Goal: Information Seeking & Learning: Compare options

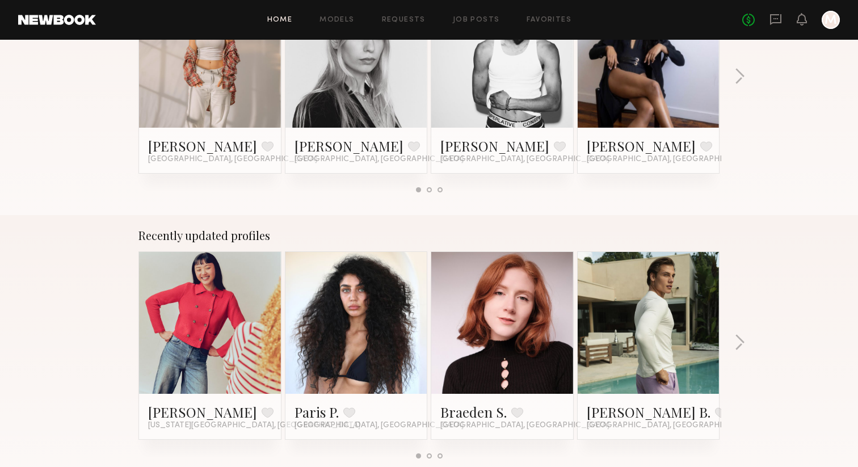
scroll to position [686, 0]
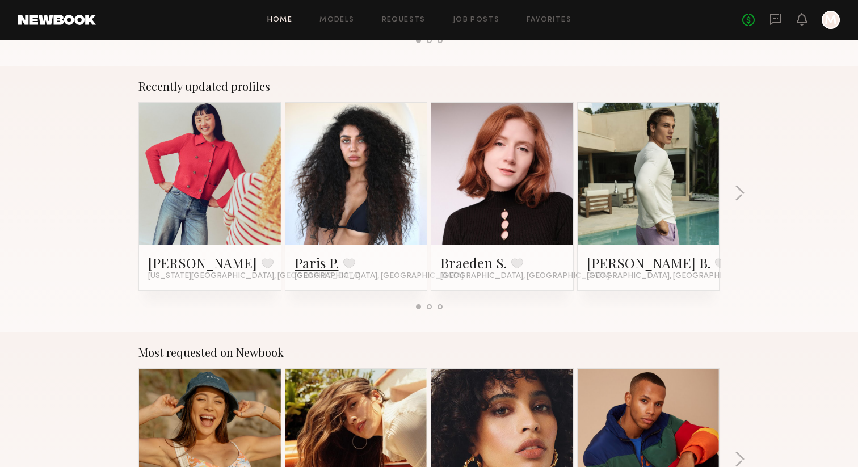
click at [312, 258] on link "Paris P." at bounding box center [316, 263] width 44 height 18
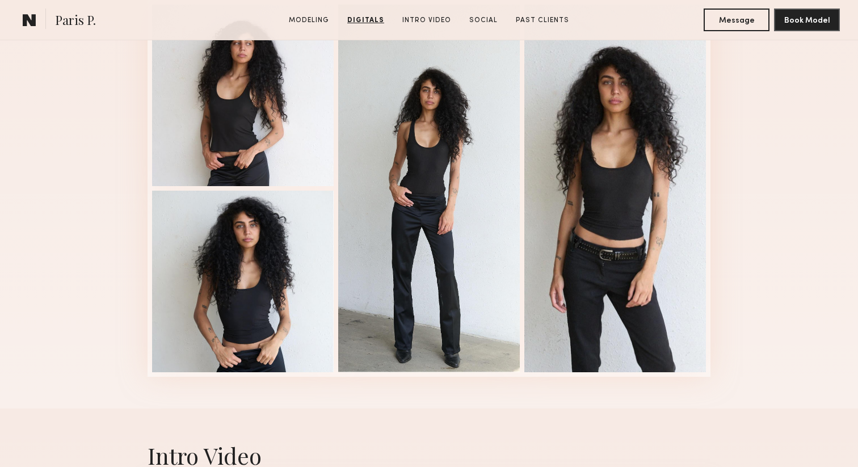
scroll to position [1215, 0]
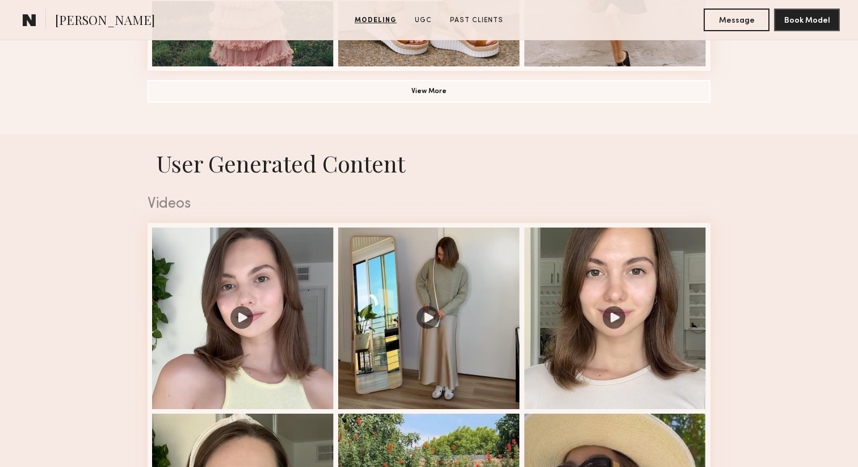
scroll to position [1186, 0]
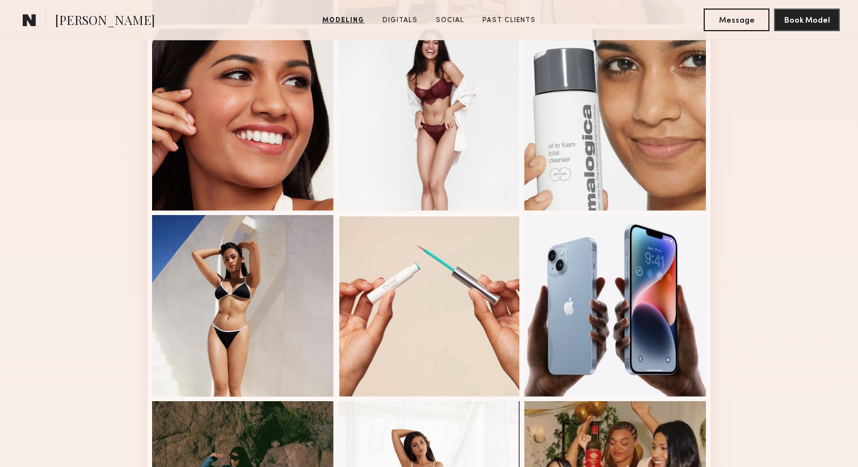
scroll to position [652, 0]
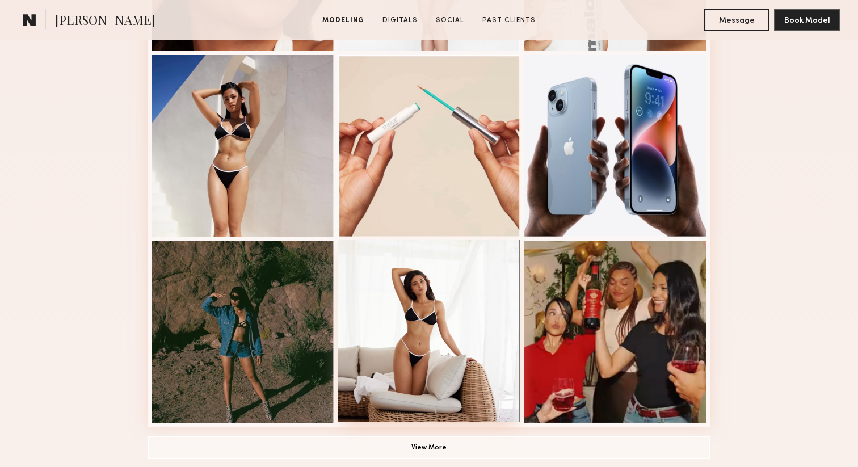
click at [439, 369] on div at bounding box center [429, 331] width 182 height 182
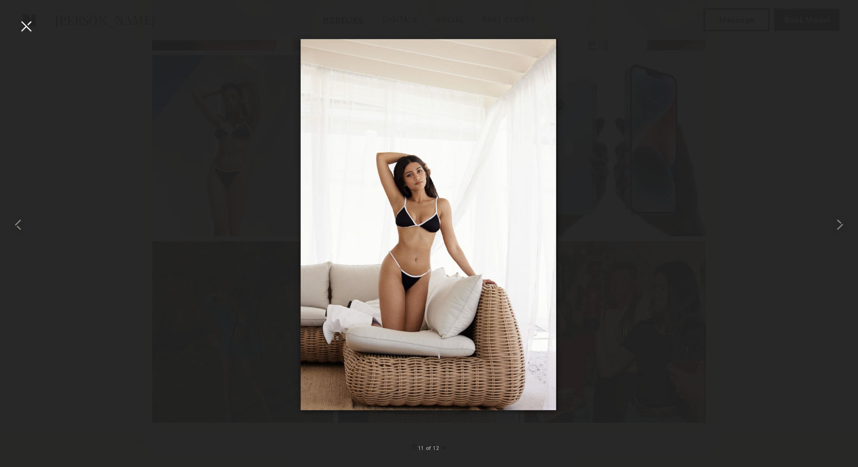
click at [31, 22] on div at bounding box center [26, 26] width 18 height 18
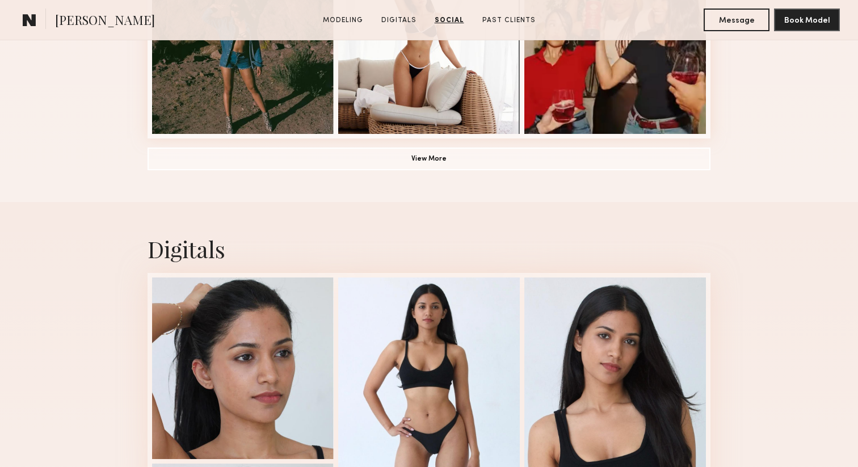
scroll to position [0, 0]
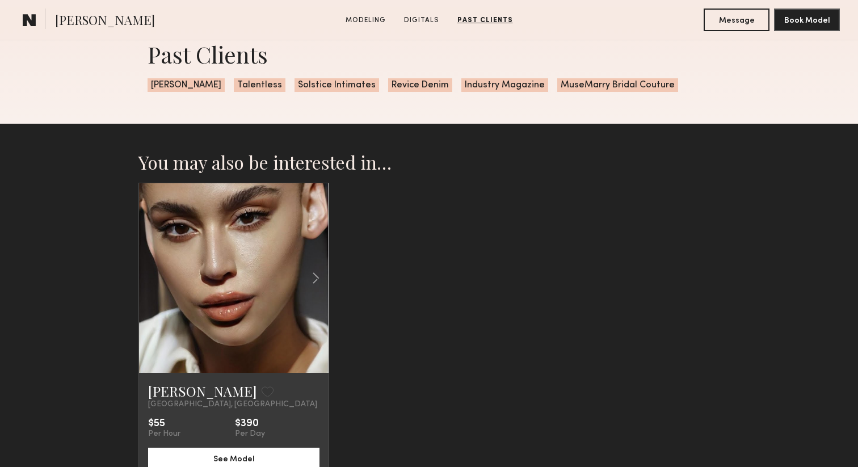
scroll to position [1647, 0]
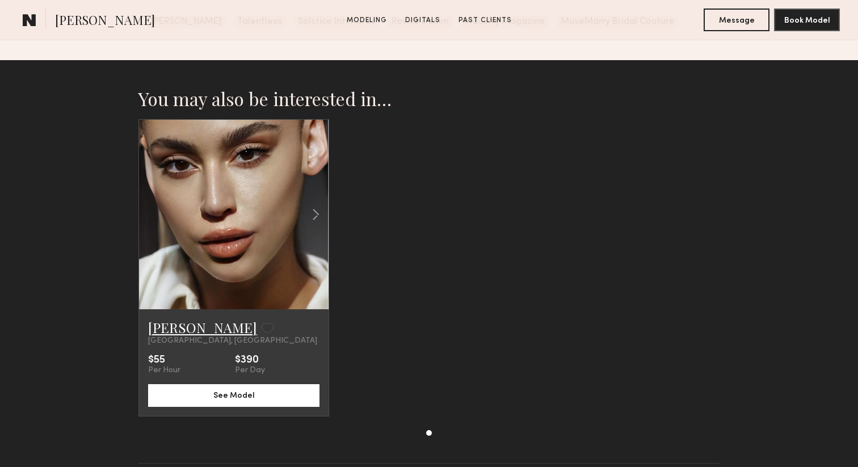
click at [154, 323] on link "[PERSON_NAME]" at bounding box center [202, 327] width 109 height 18
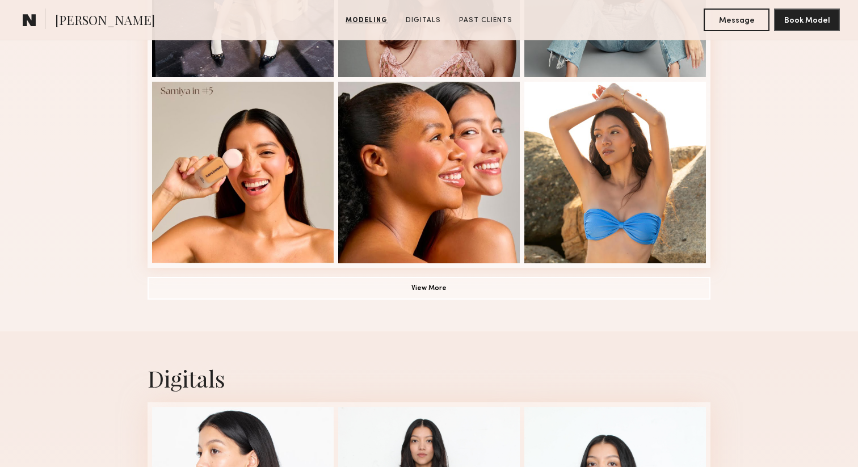
scroll to position [825, 0]
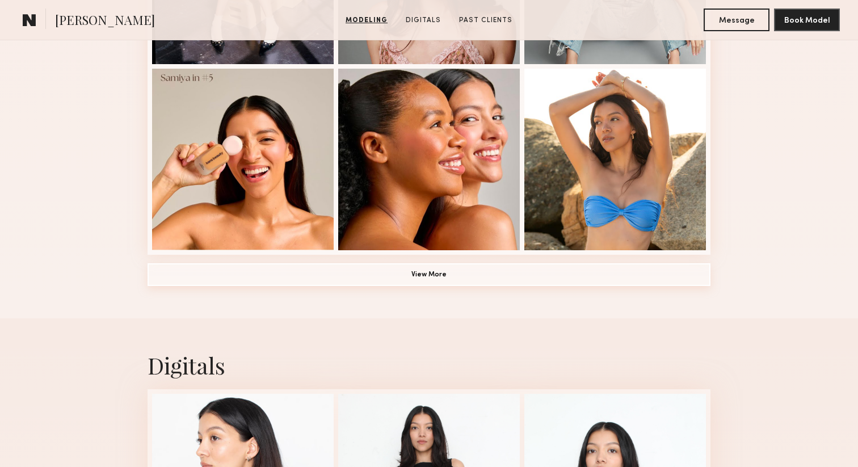
click at [606, 280] on button "View More" at bounding box center [429, 274] width 563 height 23
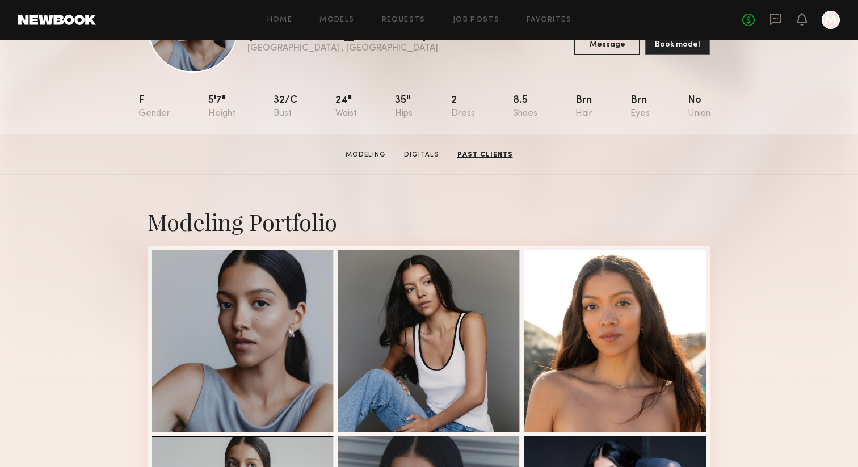
scroll to position [0, 0]
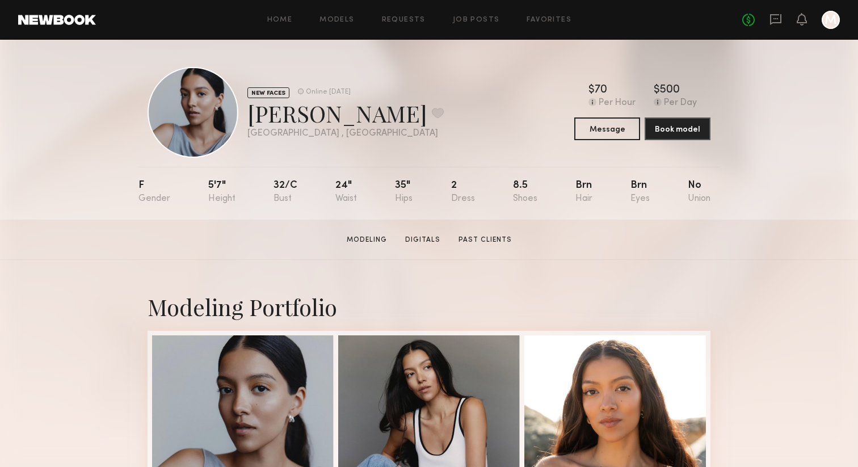
click at [432, 113] on button at bounding box center [438, 113] width 12 height 10
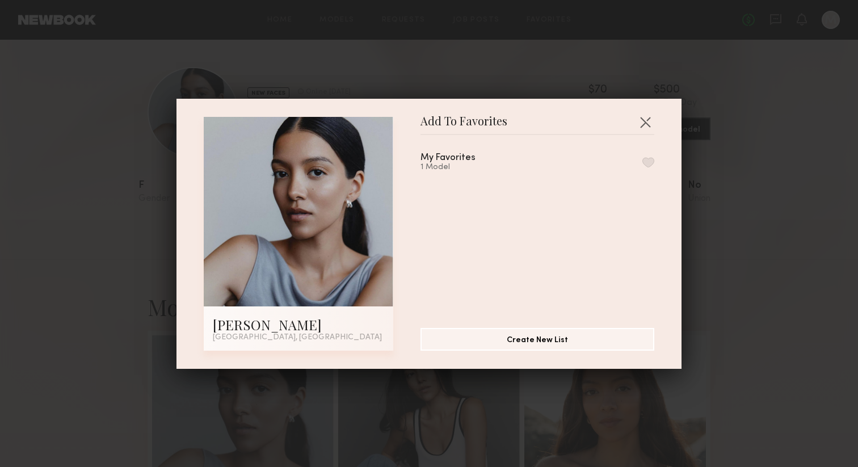
click at [654, 158] on div "My Favorites 1 Model" at bounding box center [542, 227] width 245 height 166
click at [651, 158] on button "button" at bounding box center [648, 162] width 12 height 10
click at [637, 128] on button "button" at bounding box center [645, 122] width 18 height 18
